Goal: Task Accomplishment & Management: Manage account settings

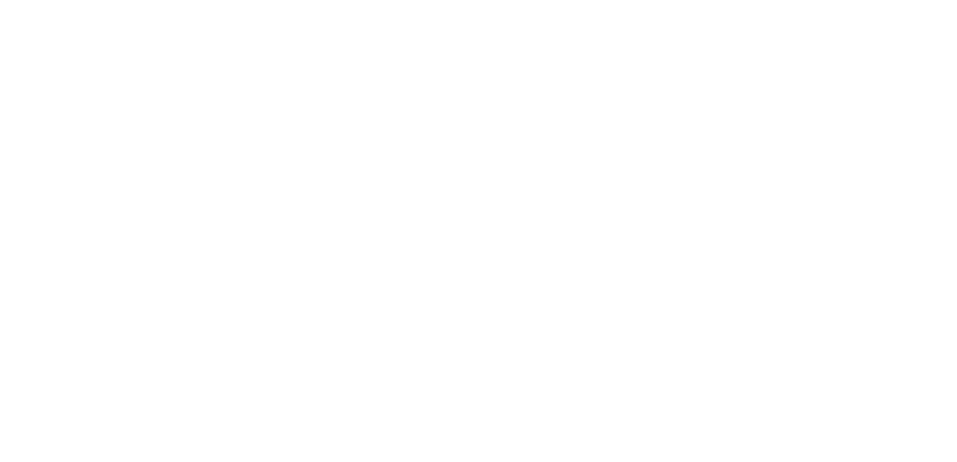
click at [219, 237] on div at bounding box center [478, 231] width 957 height 462
click at [338, 172] on div at bounding box center [478, 231] width 957 height 462
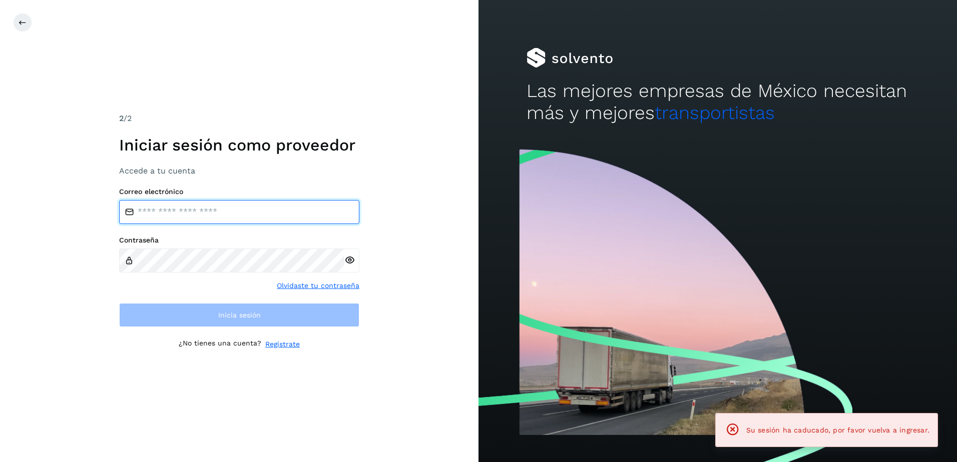
type input "**********"
click at [341, 199] on div "**********" at bounding box center [239, 206] width 240 height 37
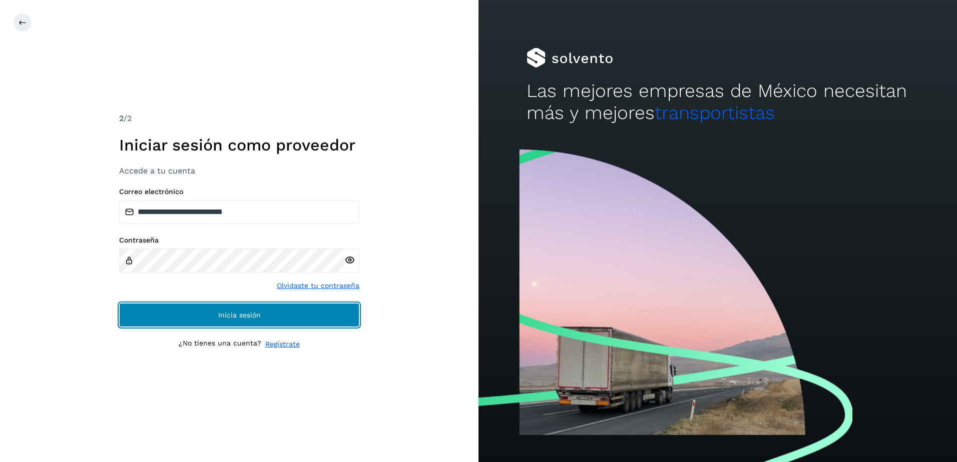
click at [239, 310] on button "Inicia sesión" at bounding box center [239, 315] width 240 height 24
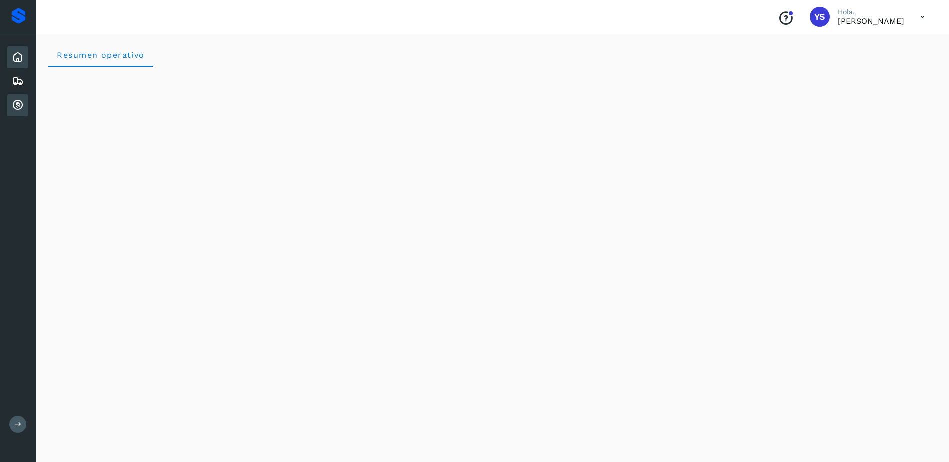
click at [15, 103] on icon at bounding box center [18, 106] width 12 height 12
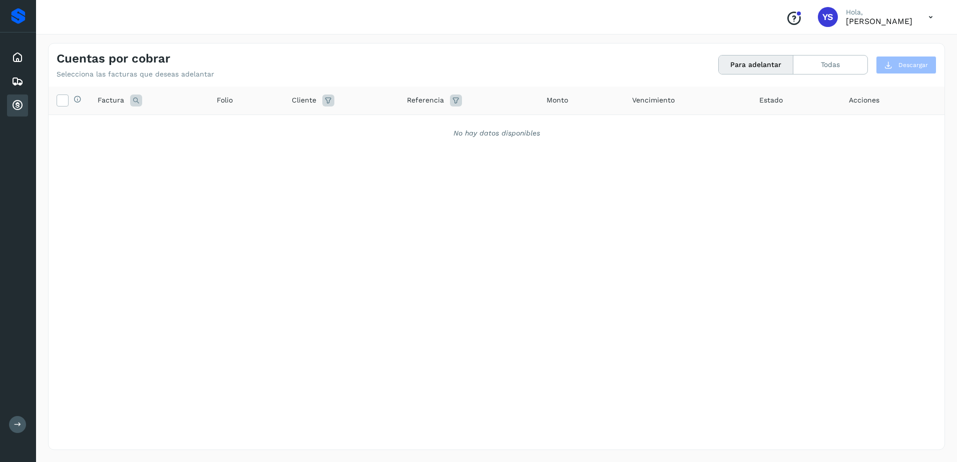
click at [772, 64] on button "Para adelantar" at bounding box center [756, 65] width 75 height 19
click at [838, 63] on button "Todas" at bounding box center [830, 65] width 74 height 19
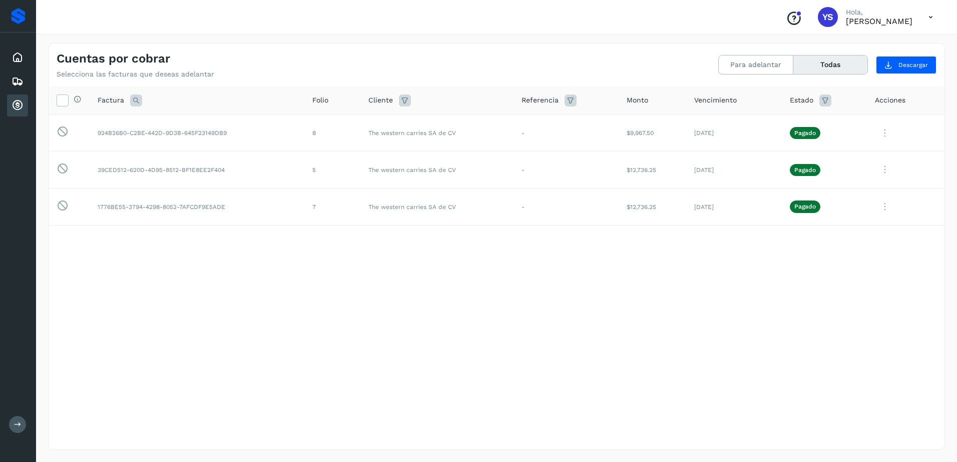
click at [774, 242] on div "Selecciona todas las facturas disponibles para adelanto Factura Folio Cliente R…" at bounding box center [497, 248] width 896 height 322
click at [887, 138] on icon at bounding box center [885, 133] width 20 height 21
click at [575, 372] on div at bounding box center [478, 231] width 957 height 462
